Goal: Task Accomplishment & Management: Use online tool/utility

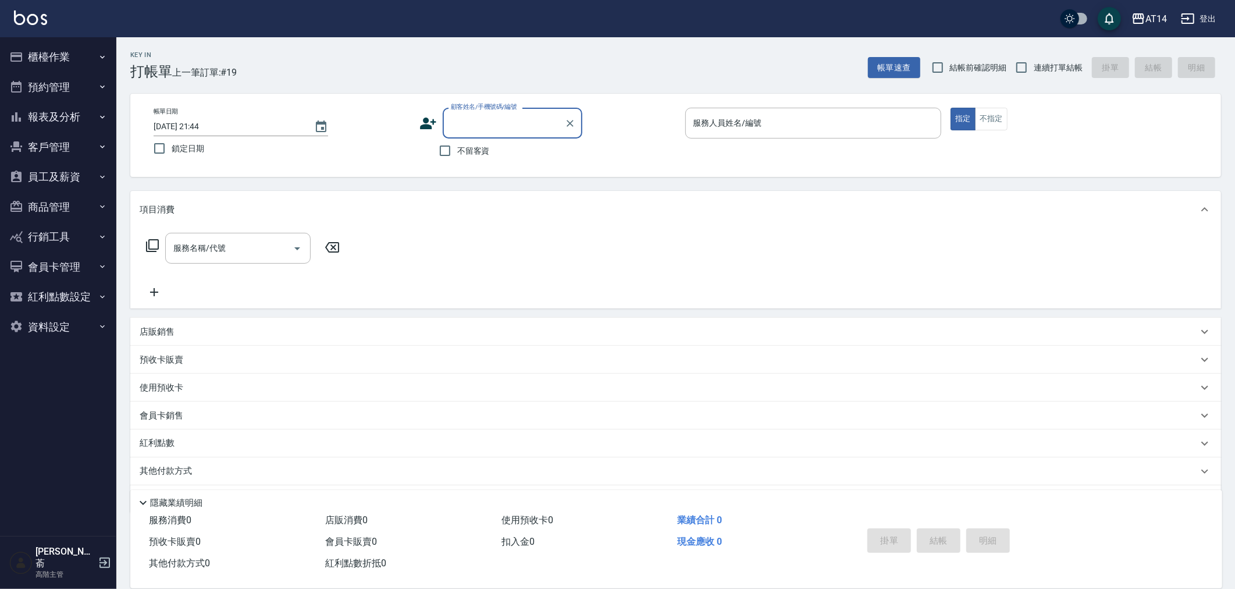
click at [53, 111] on button "報表及分析" at bounding box center [58, 117] width 107 height 30
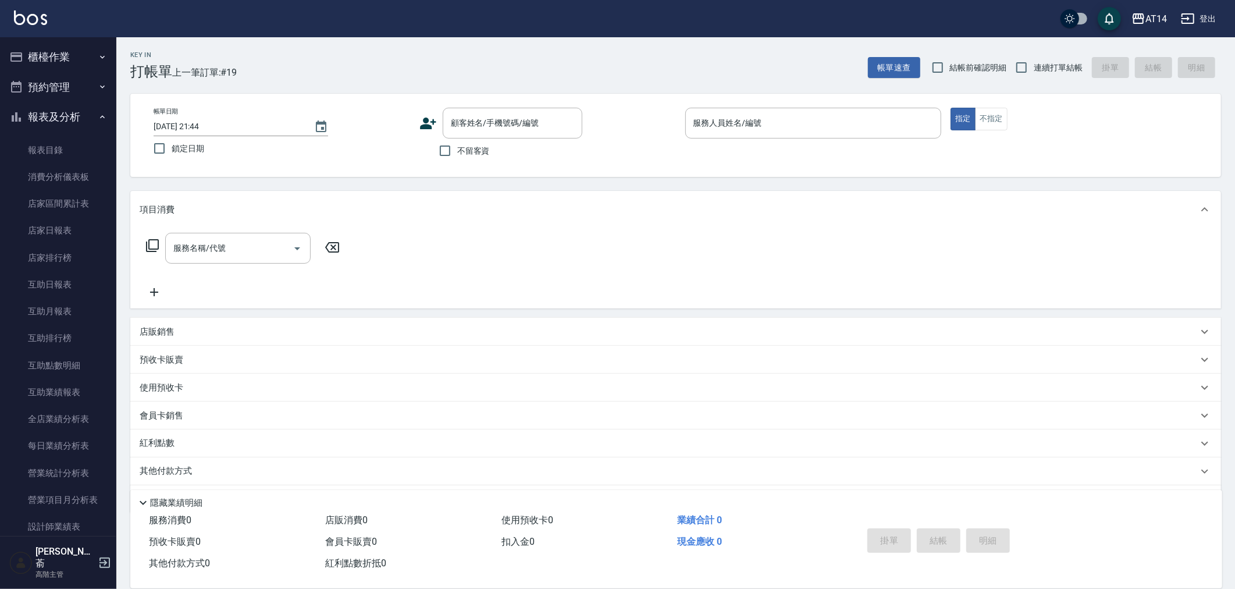
click at [48, 116] on button "報表及分析" at bounding box center [58, 117] width 107 height 30
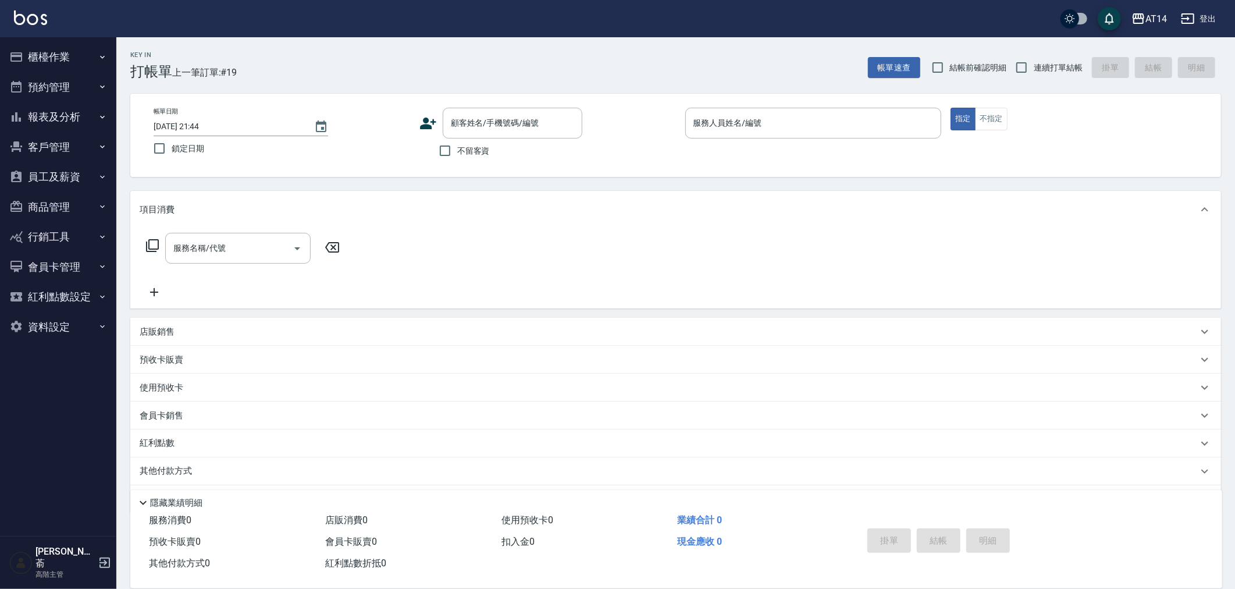
click at [38, 50] on button "櫃檯作業" at bounding box center [58, 57] width 107 height 30
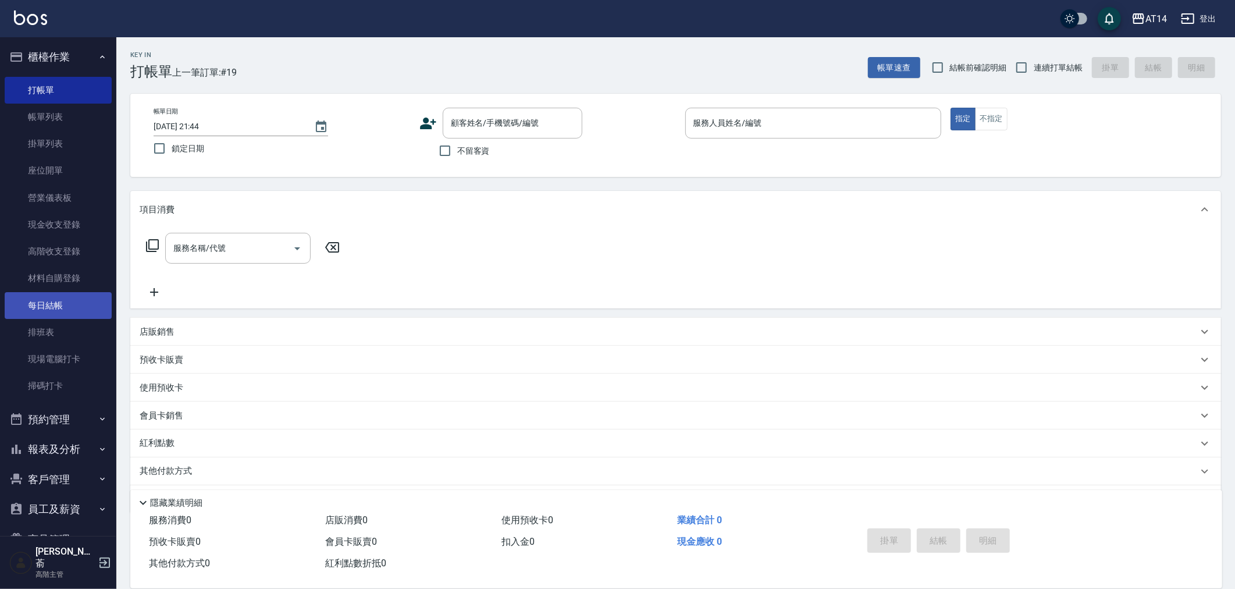
click at [66, 303] on link "每日結帳" at bounding box center [58, 305] width 107 height 27
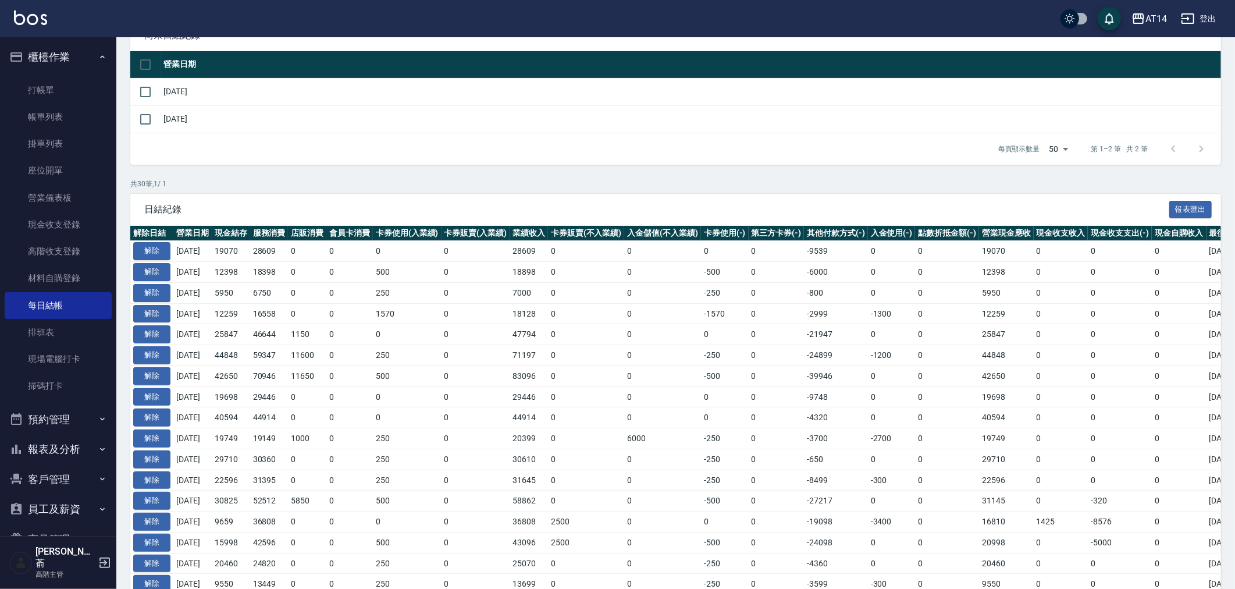
scroll to position [129, 0]
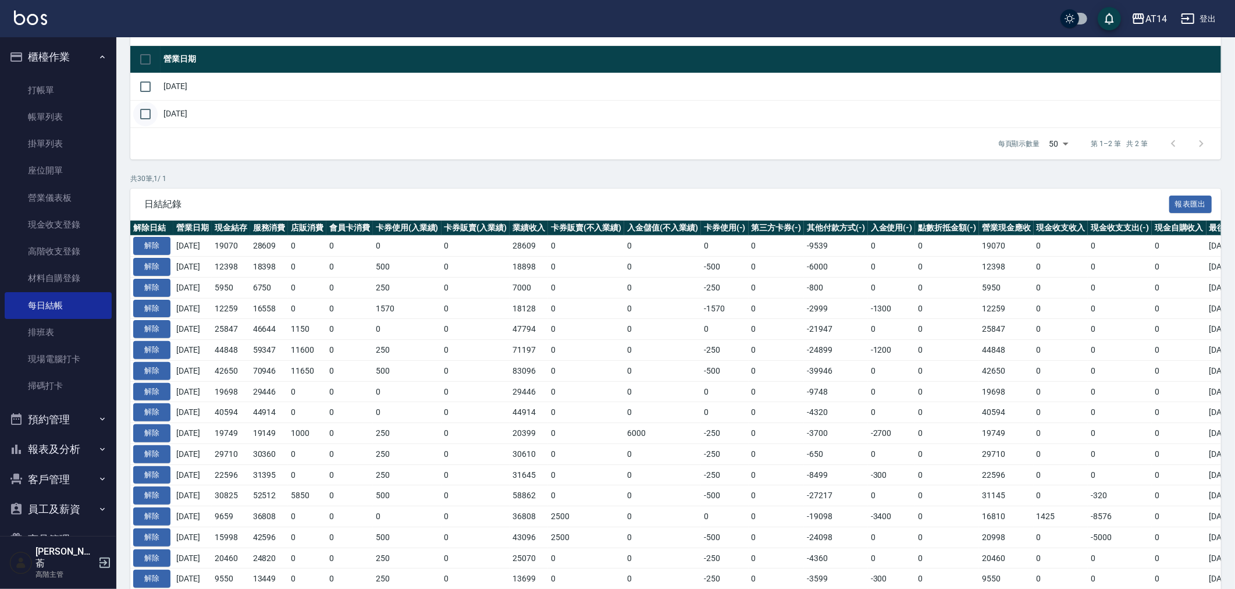
click at [144, 109] on input "checkbox" at bounding box center [145, 114] width 24 height 24
checkbox input "true"
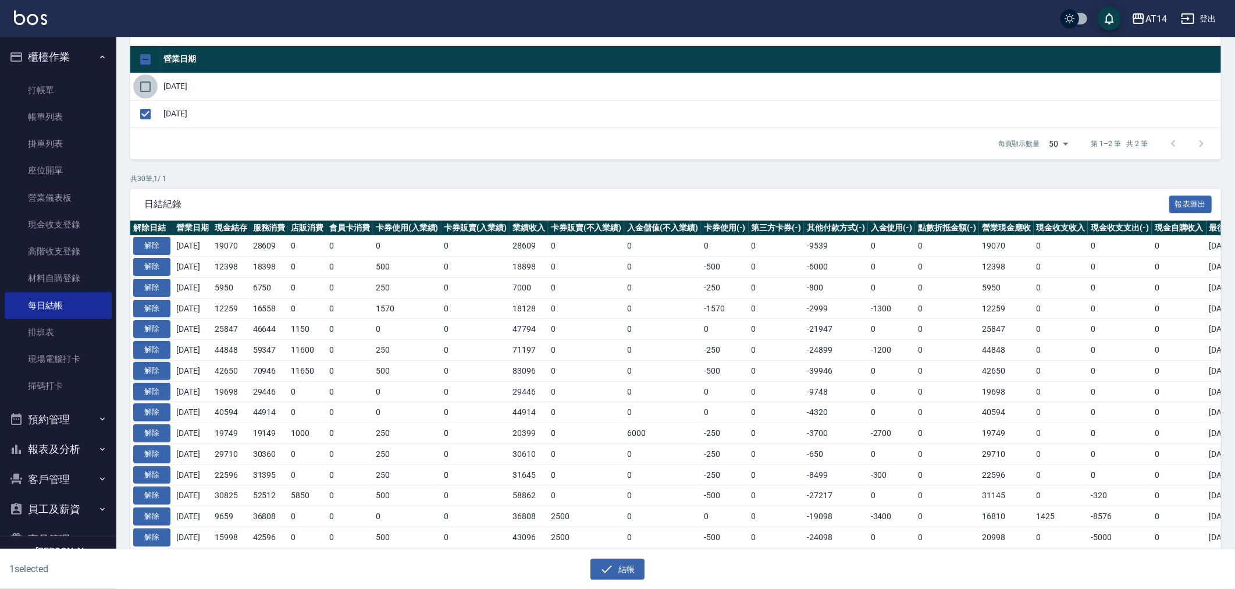
click at [141, 84] on input "checkbox" at bounding box center [145, 86] width 24 height 24
checkbox input "true"
click at [613, 567] on icon "button" at bounding box center [607, 569] width 14 height 14
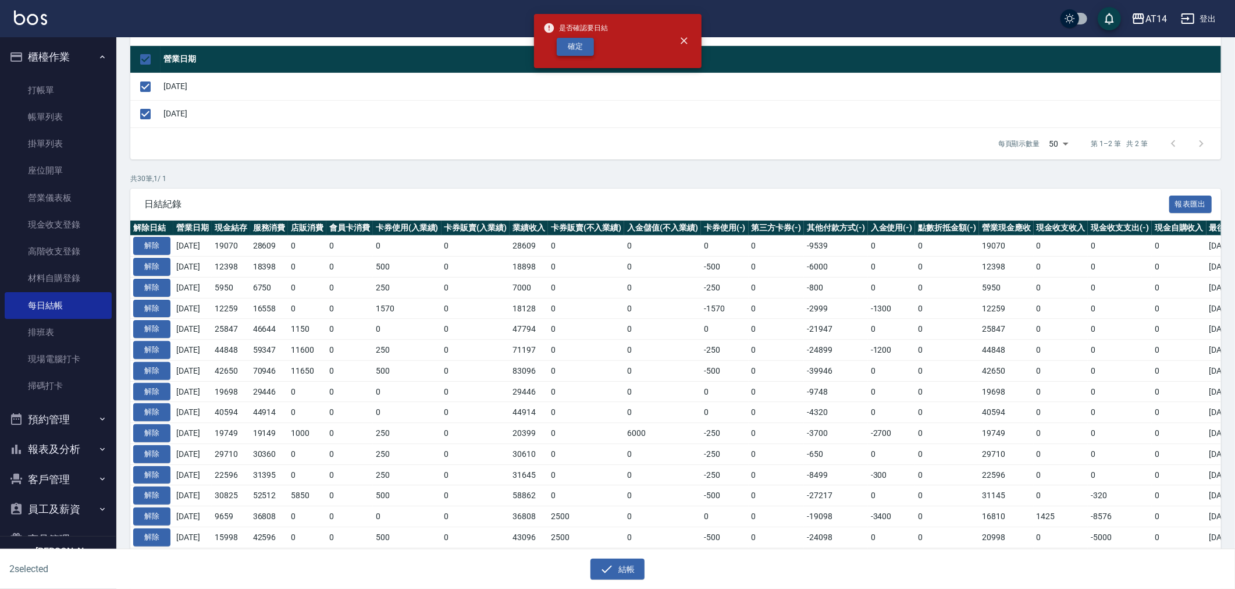
click at [577, 45] on button "確定" at bounding box center [575, 47] width 37 height 18
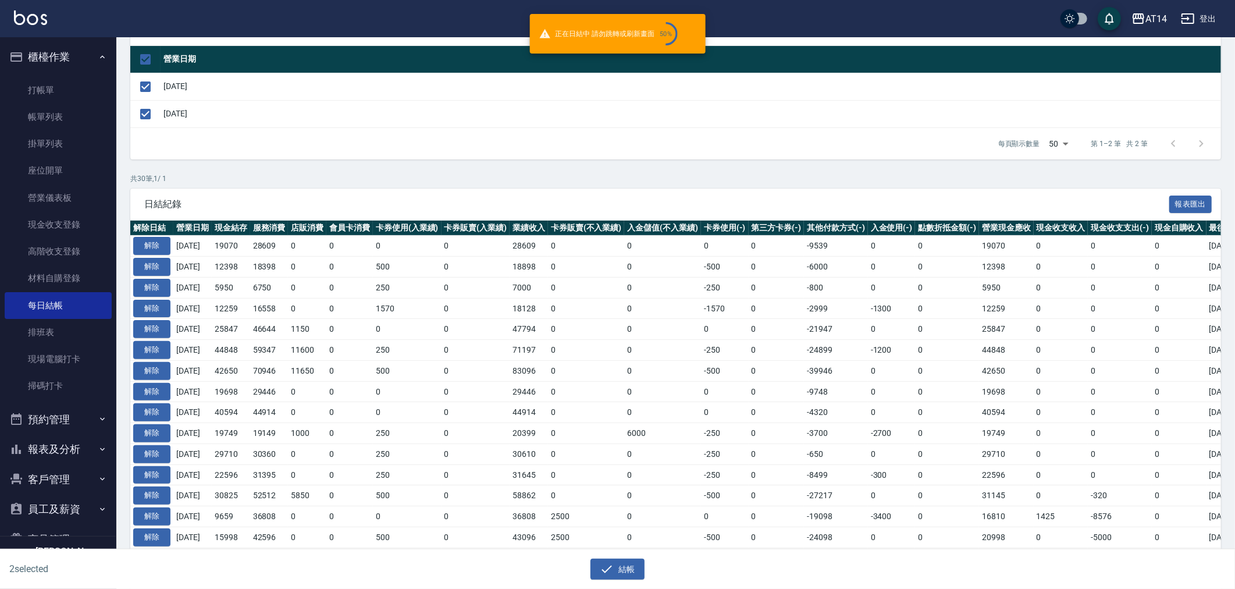
checkbox input "false"
